Goal: Task Accomplishment & Management: Complete application form

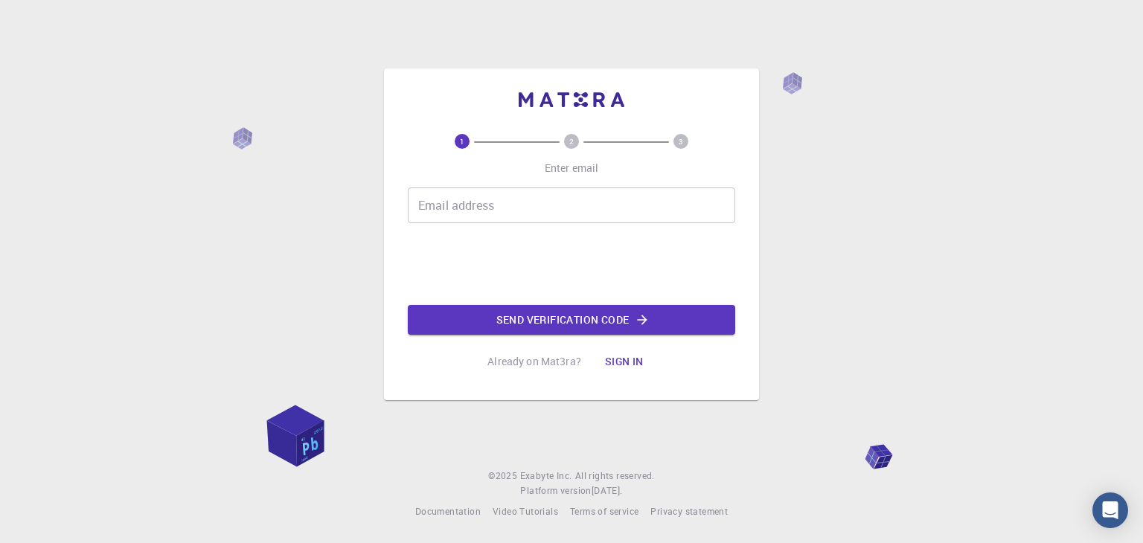
click at [515, 214] on input "Email address" at bounding box center [571, 205] width 327 height 36
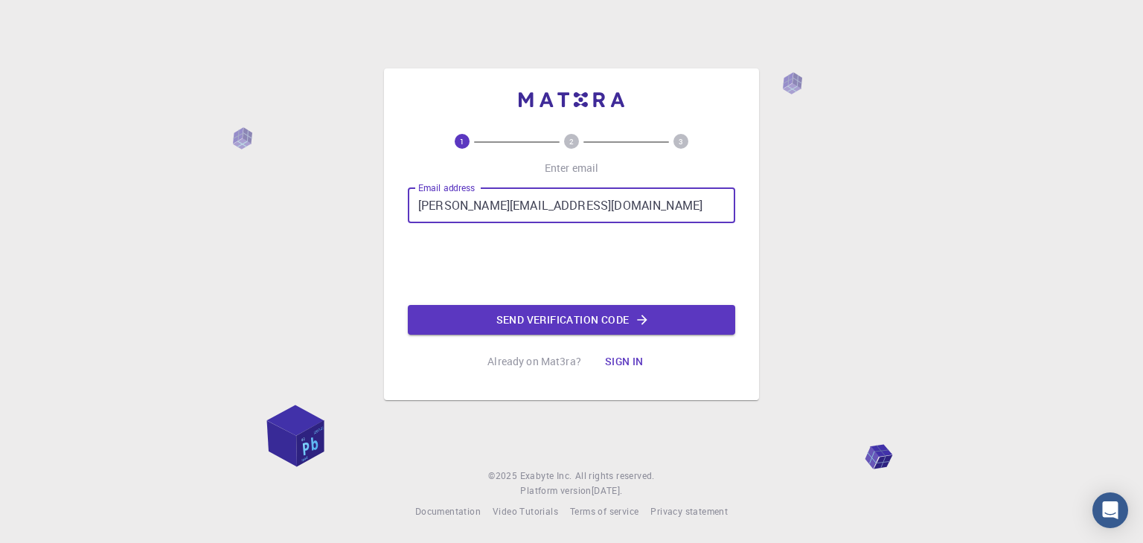
type input "[PERSON_NAME][EMAIL_ADDRESS][DOMAIN_NAME]"
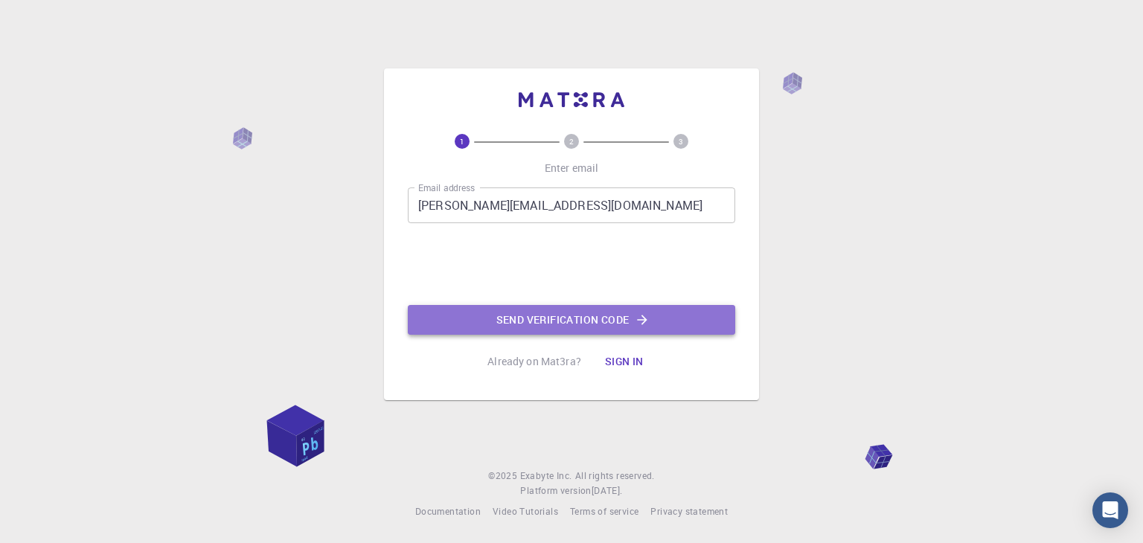
click at [496, 311] on button "Send verification code" at bounding box center [571, 320] width 327 height 30
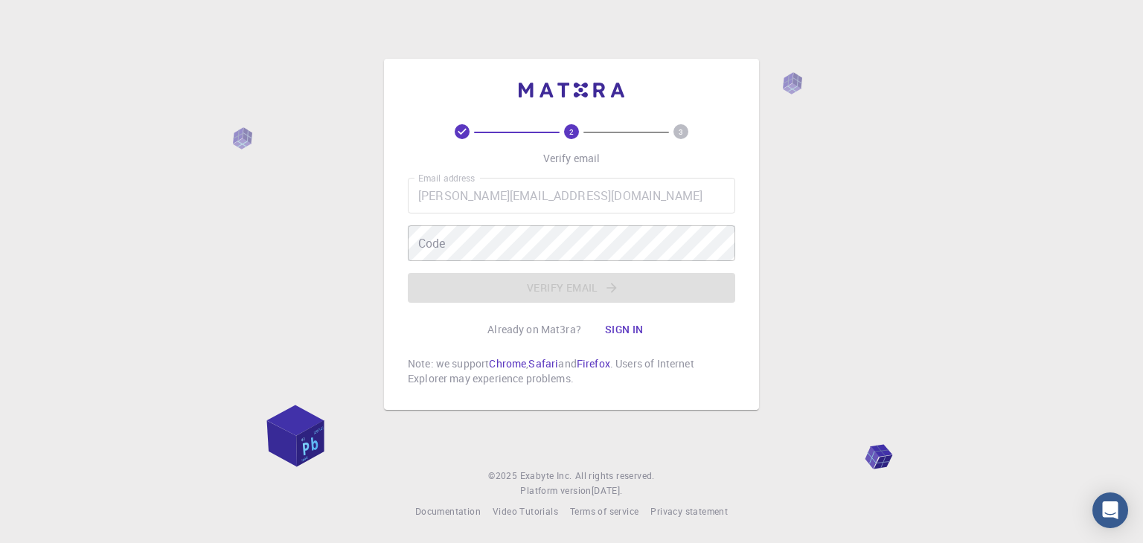
click at [437, 234] on div "Code Code" at bounding box center [571, 243] width 327 height 36
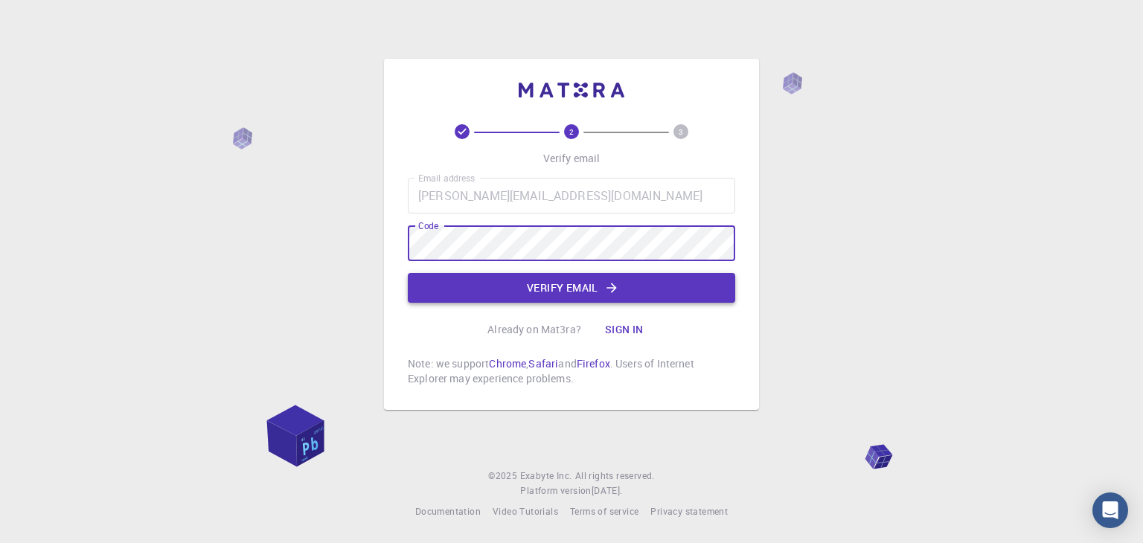
click at [542, 287] on button "Verify email" at bounding box center [571, 288] width 327 height 30
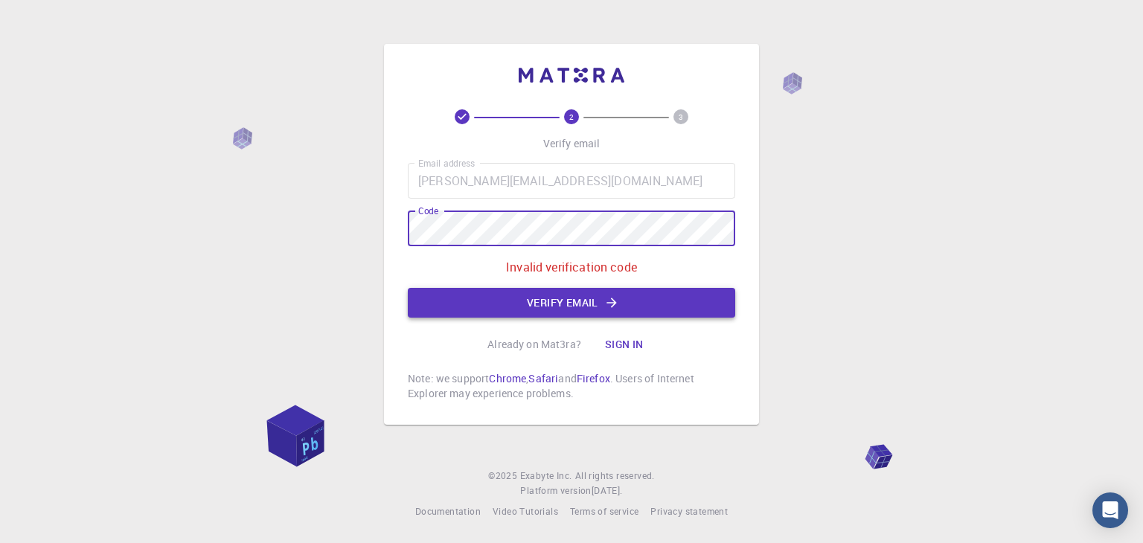
click at [624, 309] on button "Verify email" at bounding box center [571, 303] width 327 height 30
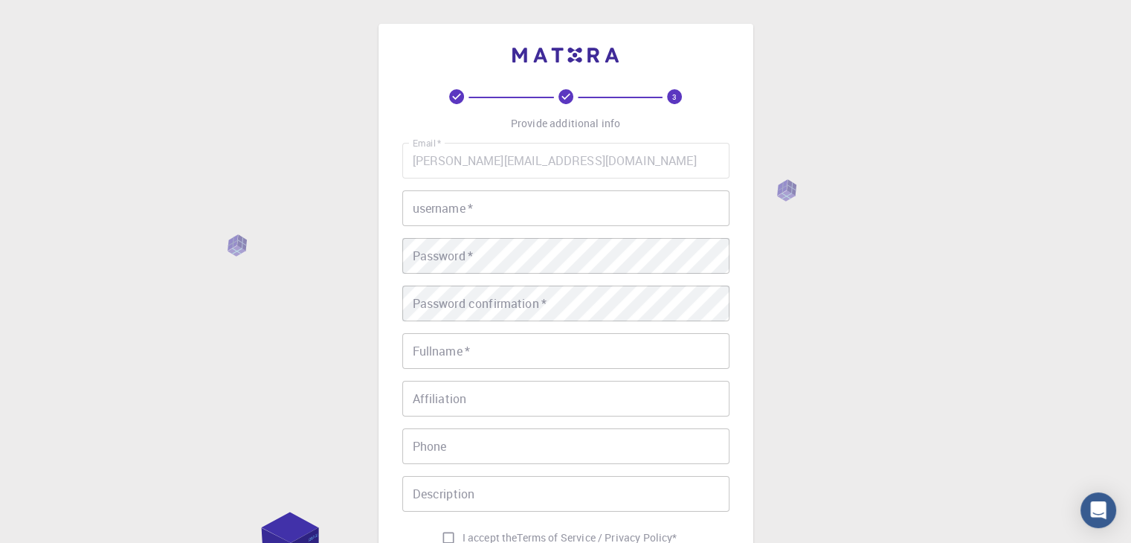
click at [472, 218] on input "username   *" at bounding box center [565, 208] width 327 height 36
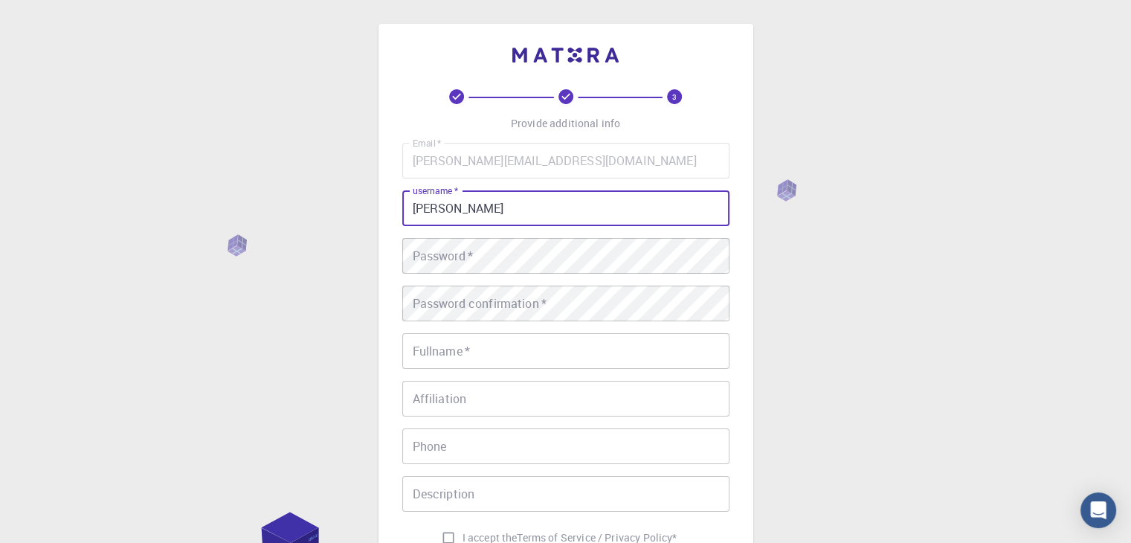
type input "[PERSON_NAME]"
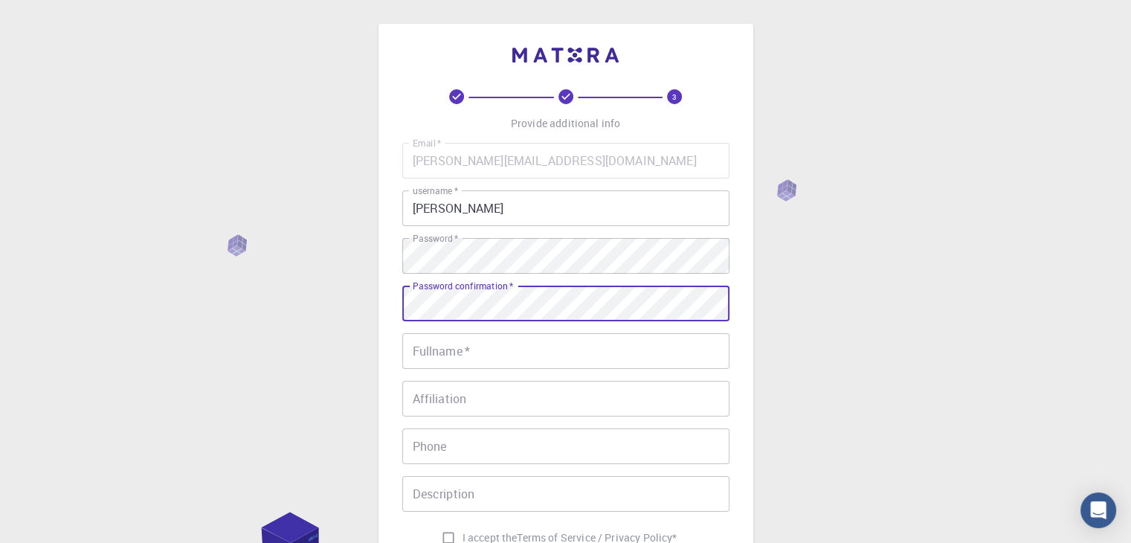
click at [494, 355] on input "Fullname   *" at bounding box center [565, 351] width 327 height 36
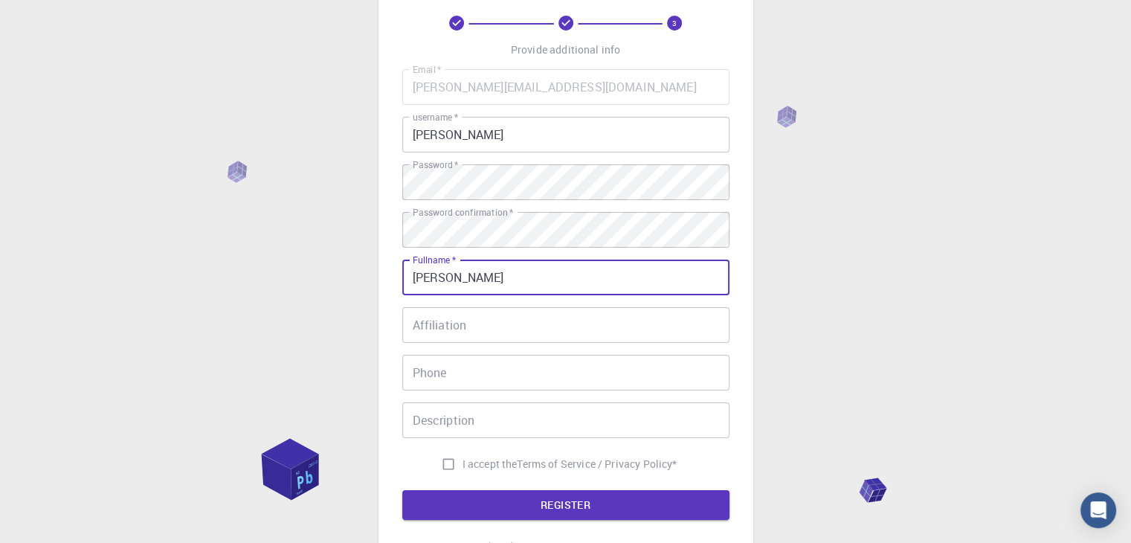
scroll to position [74, 0]
type input "[PERSON_NAME]"
click at [505, 469] on span "I accept the" at bounding box center [490, 463] width 55 height 15
click at [463, 469] on input "I accept the Terms of Service / Privacy Policy *" at bounding box center [448, 463] width 28 height 28
checkbox input "true"
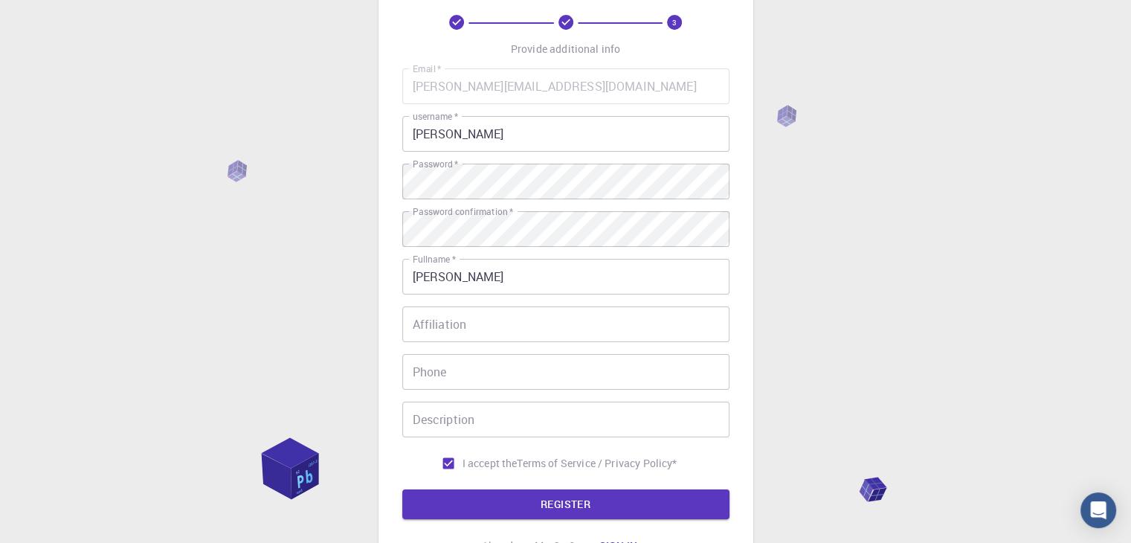
click at [501, 492] on button "REGISTER" at bounding box center [565, 504] width 327 height 30
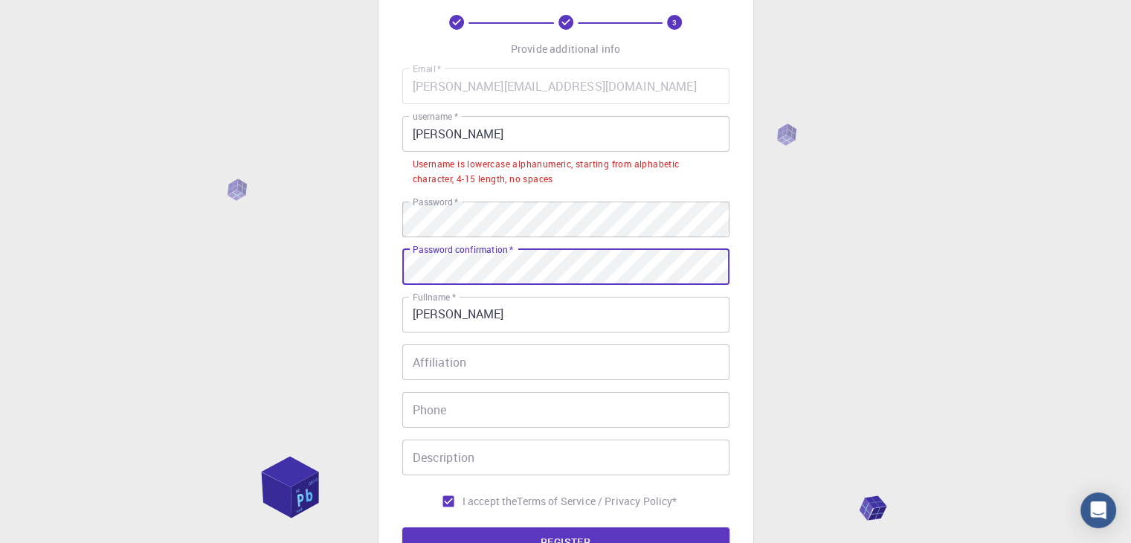
click at [458, 367] on input "Affiliation" at bounding box center [565, 362] width 327 height 36
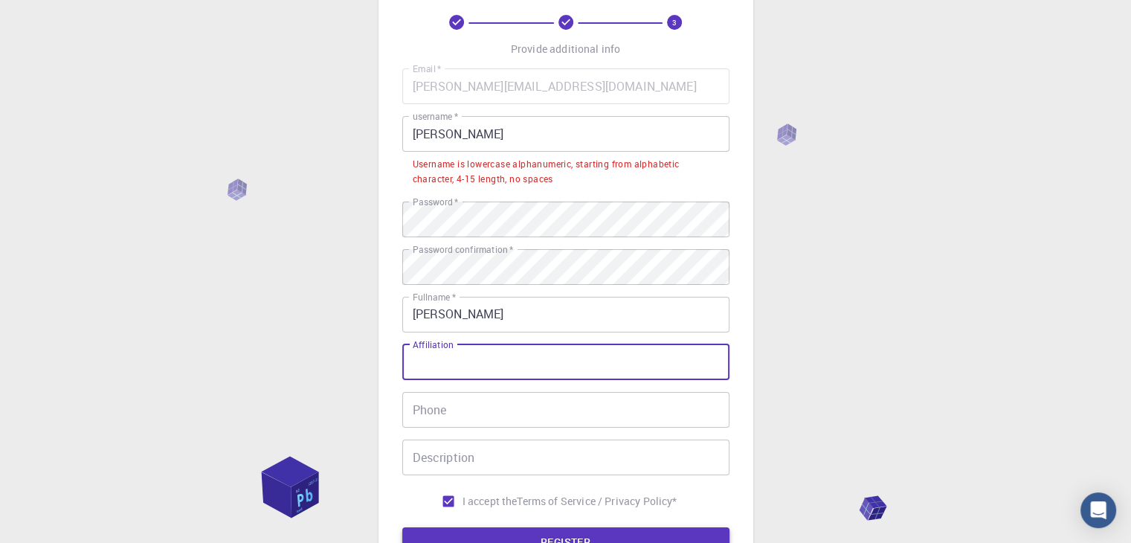
click at [473, 531] on button "REGISTER" at bounding box center [565, 542] width 327 height 30
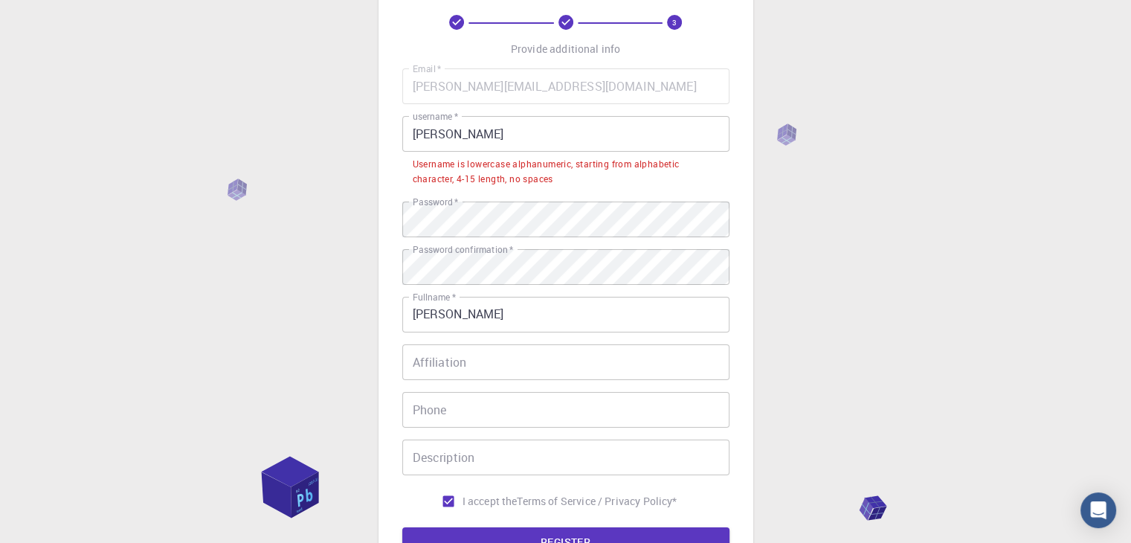
click at [420, 123] on input "[PERSON_NAME]" at bounding box center [565, 134] width 327 height 36
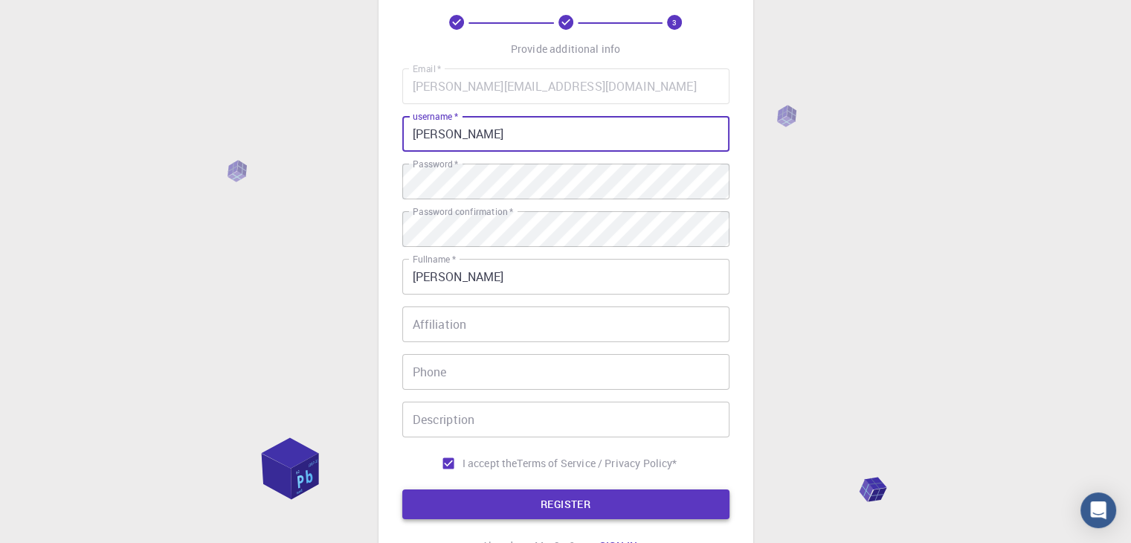
click at [616, 504] on button "REGISTER" at bounding box center [565, 504] width 327 height 30
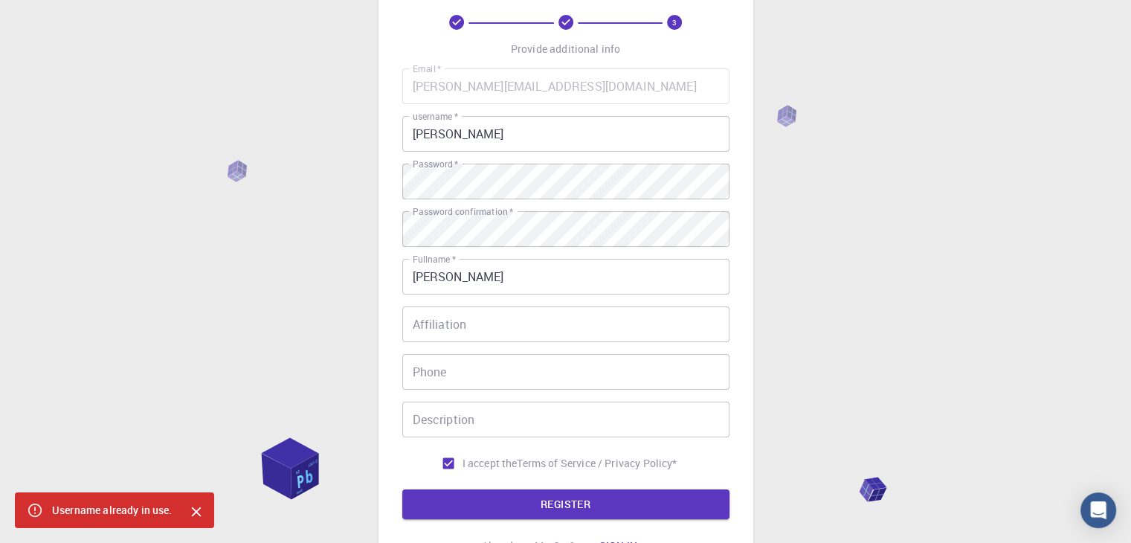
click at [542, 127] on input "[PERSON_NAME]" at bounding box center [565, 134] width 327 height 36
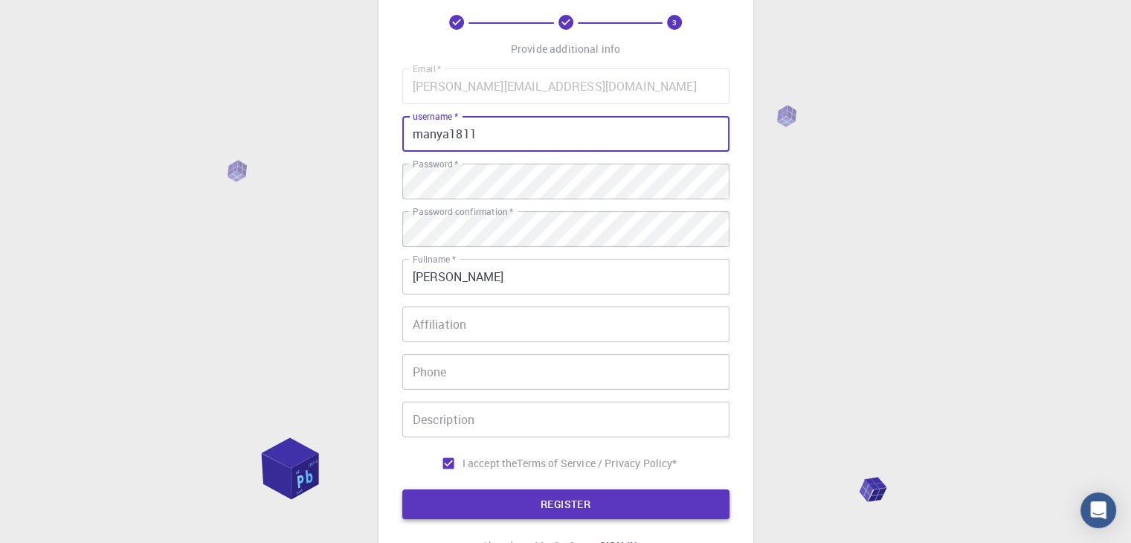
type input "manya1811"
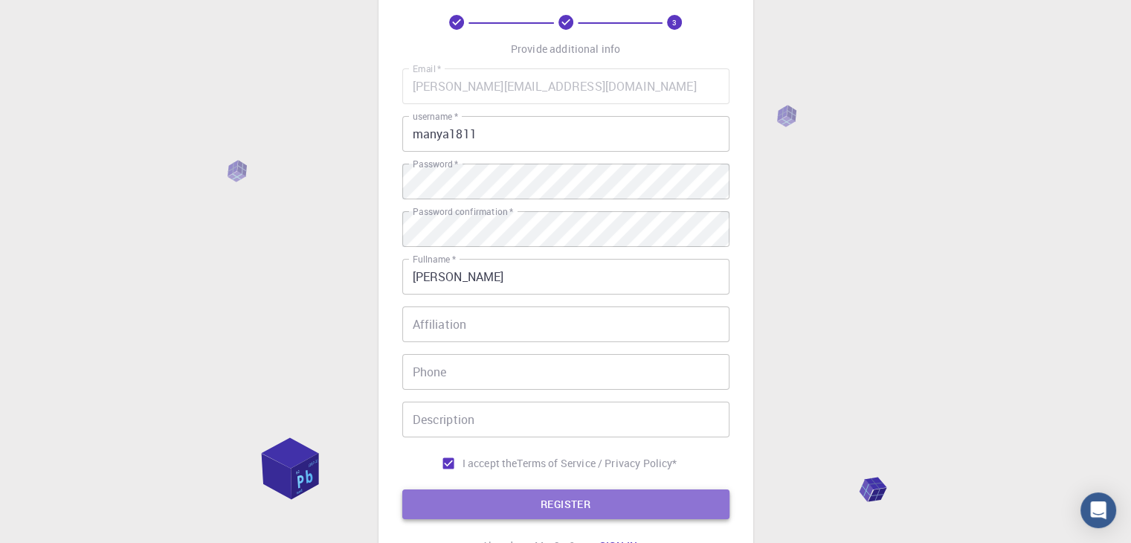
click at [480, 511] on button "REGISTER" at bounding box center [565, 504] width 327 height 30
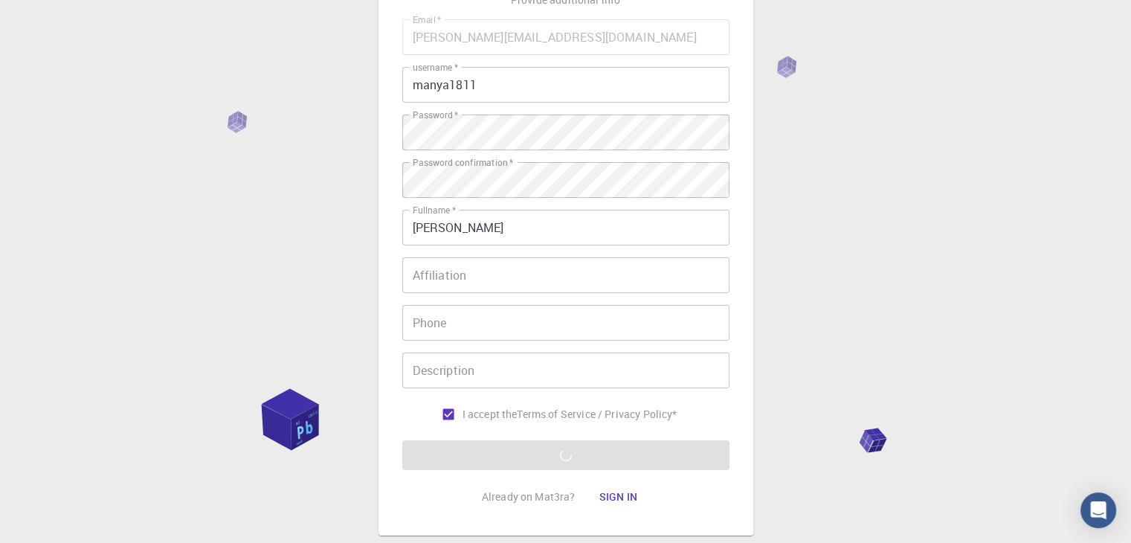
scroll to position [0, 0]
